Goal: Task Accomplishment & Management: Manage account settings

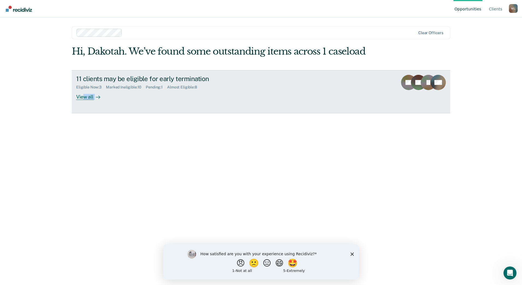
drag, startPoint x: 84, startPoint y: 96, endPoint x: 79, endPoint y: 102, distance: 7.3
click at [79, 102] on link "11 clients may be eligible for early termination Eligible Now : 3 Marked Inelig…" at bounding box center [261, 91] width 378 height 43
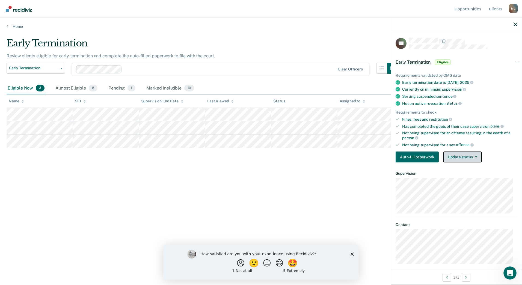
click at [453, 158] on button "Update status" at bounding box center [462, 156] width 38 height 11
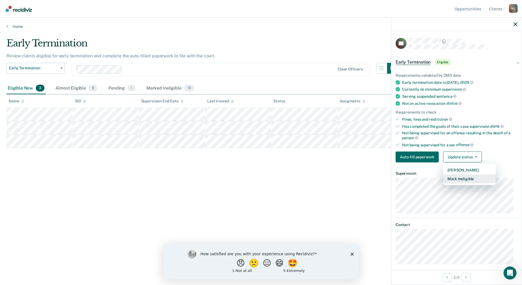
click at [458, 179] on button "Mark Ineligible" at bounding box center [469, 178] width 53 height 9
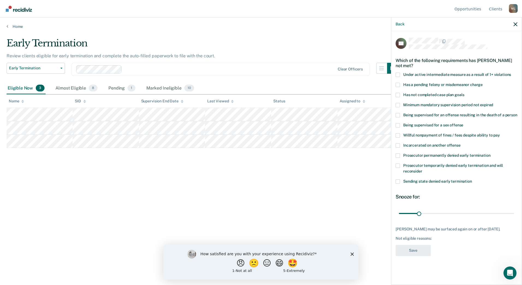
click at [398, 97] on label "Has not completed case plan goals" at bounding box center [456, 96] width 122 height 6
click at [464, 93] on input "Has not completed case plan goals" at bounding box center [464, 93] width 0 height 0
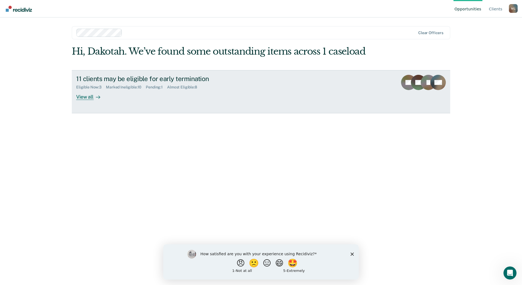
click at [86, 96] on div "View all" at bounding box center [91, 94] width 31 height 11
click at [88, 99] on div "View all" at bounding box center [91, 94] width 31 height 11
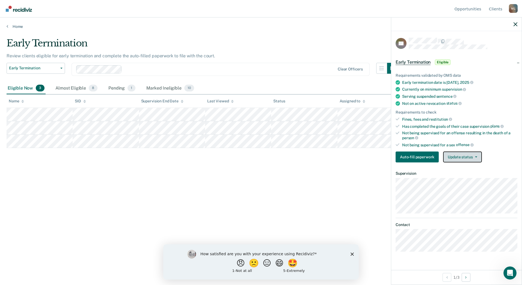
click at [454, 153] on button "Update status" at bounding box center [462, 156] width 38 height 11
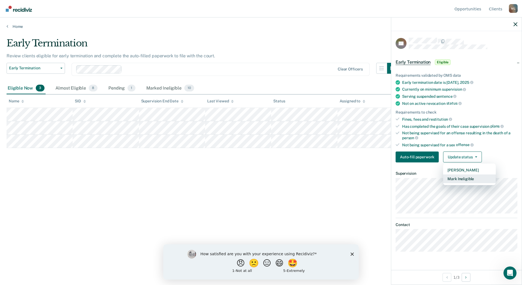
click at [460, 179] on button "Mark Ineligible" at bounding box center [469, 178] width 53 height 9
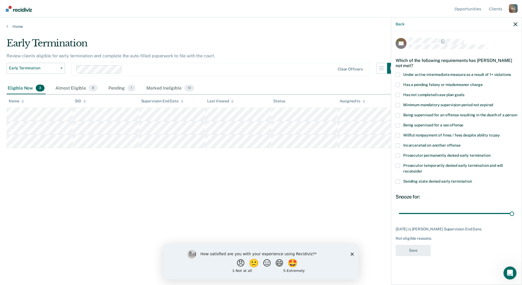
click at [401, 95] on label "Has not completed case plan goals" at bounding box center [456, 96] width 122 height 6
click at [464, 93] on input "Has not completed case plan goals" at bounding box center [464, 93] width 0 height 0
click at [421, 247] on button "Save" at bounding box center [412, 250] width 35 height 11
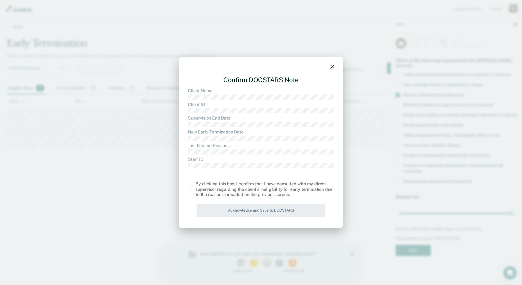
click at [190, 188] on span at bounding box center [190, 187] width 4 height 4
click at [195, 185] on input "checkbox" at bounding box center [195, 185] width 0 height 0
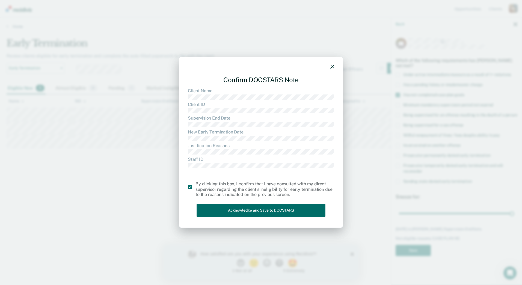
click at [270, 218] on div "Confirm DOCSTARS Note Client Name Client ID Supervision End Date New Early Term…" at bounding box center [261, 145] width 146 height 148
drag, startPoint x: 273, startPoint y: 212, endPoint x: 317, endPoint y: 211, distance: 44.5
click at [273, 212] on button "Acknowledge and Save to DOCSTARS" at bounding box center [260, 209] width 129 height 13
